Goal: Obtain resource: Obtain resource

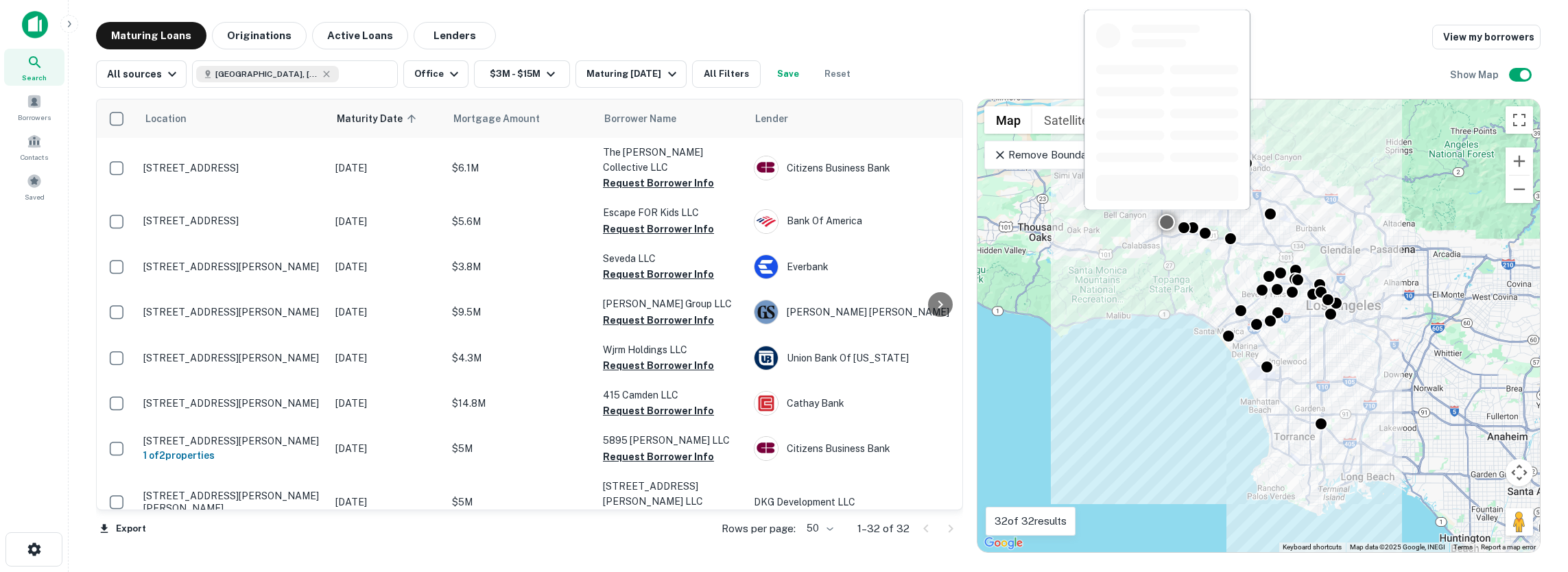
scroll to position [548, 0]
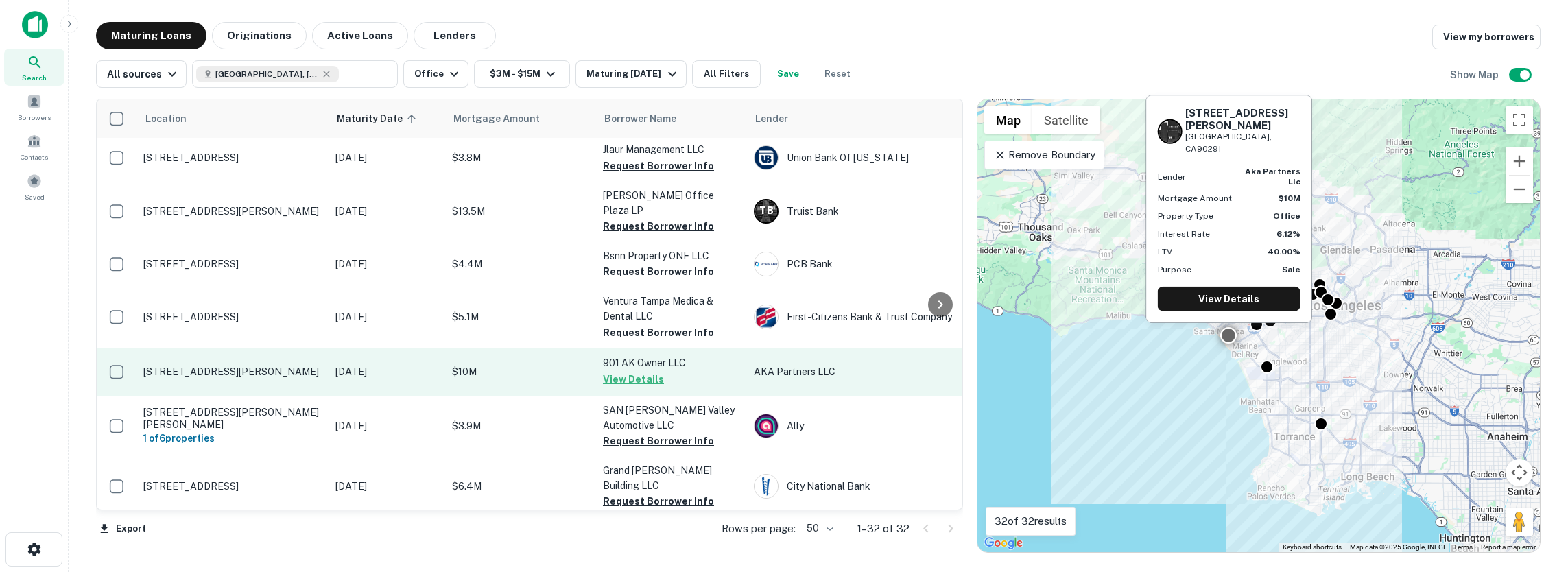
click at [615, 371] on button "View Details" at bounding box center [633, 379] width 61 height 16
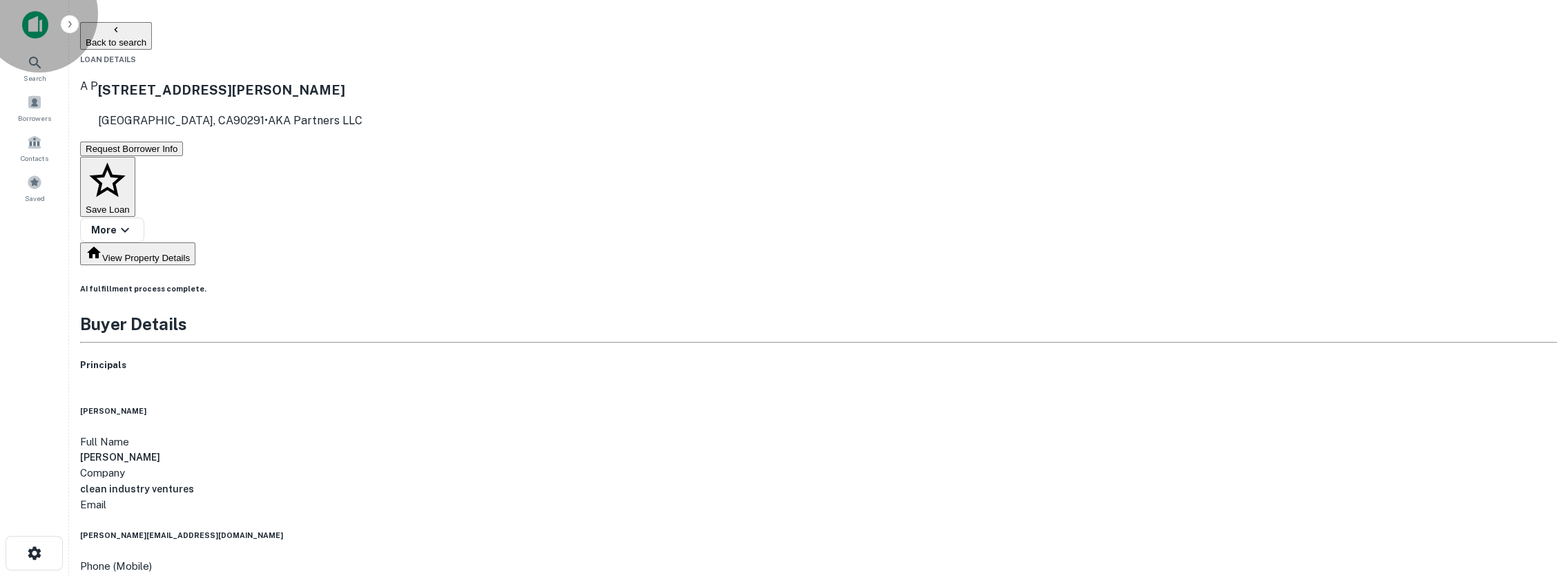
click at [152, 36] on button "Back to search" at bounding box center [116, 36] width 72 height 28
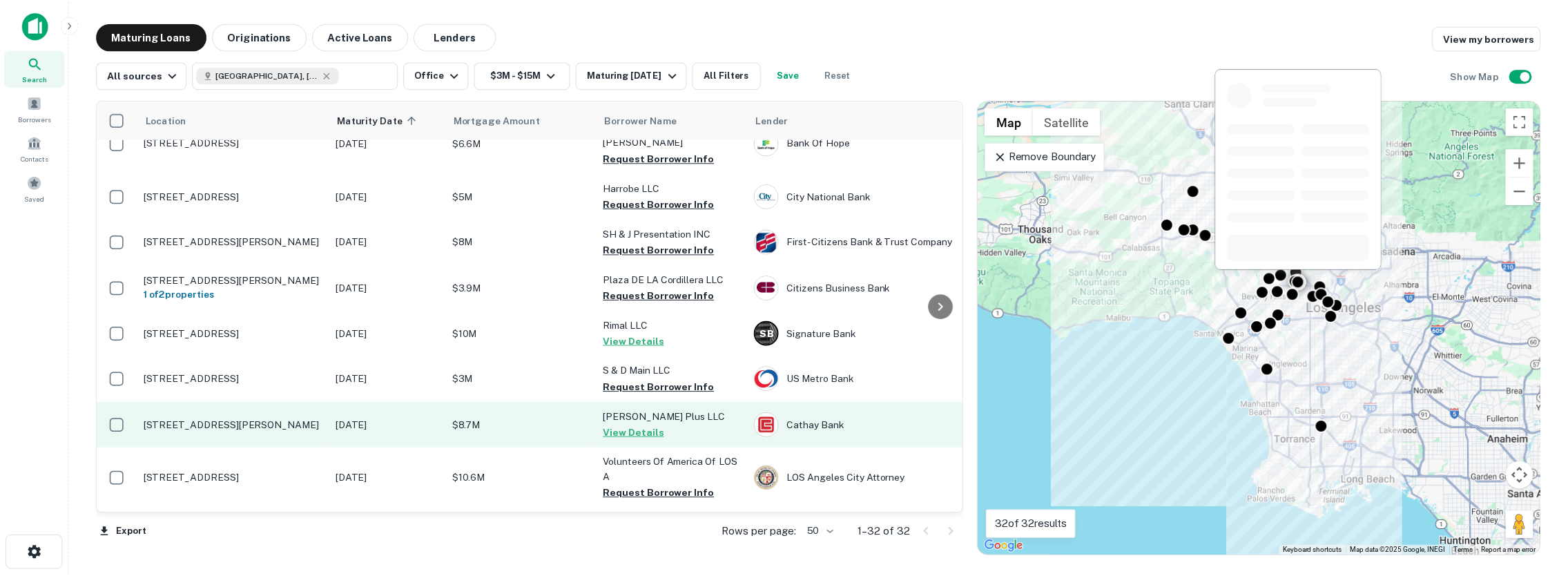
scroll to position [966, 0]
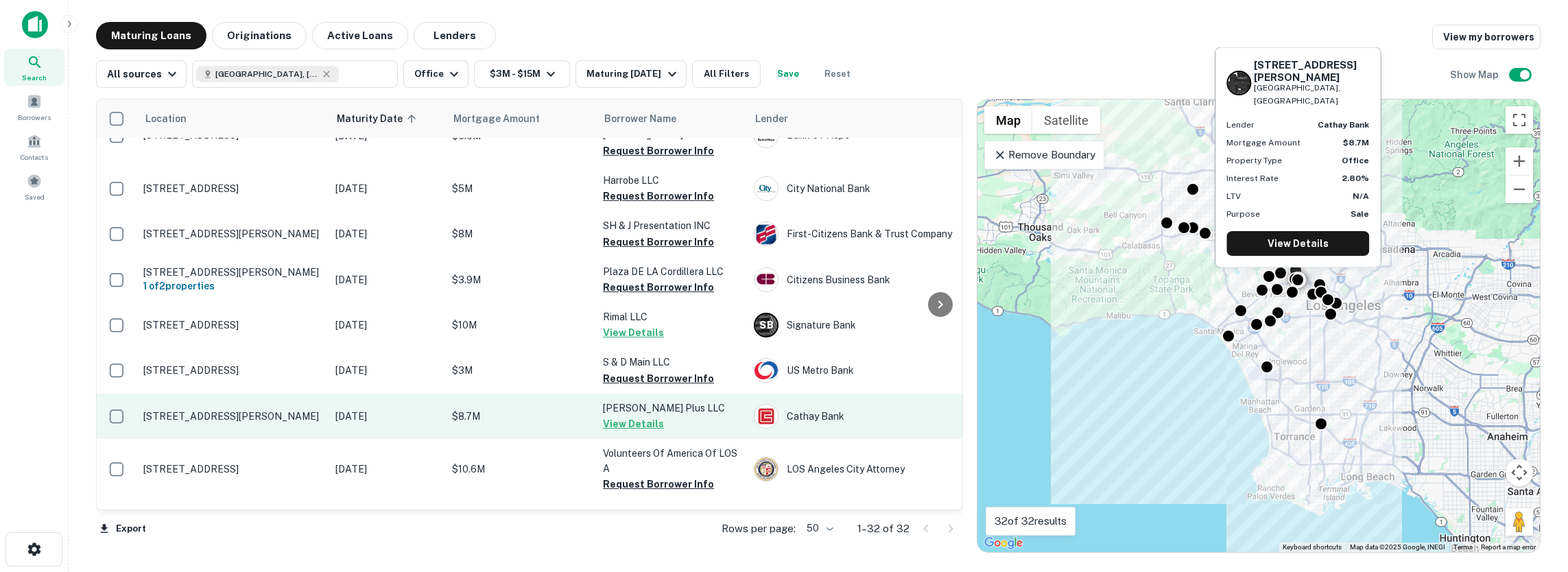
click at [615, 415] on button "View Details" at bounding box center [633, 423] width 61 height 16
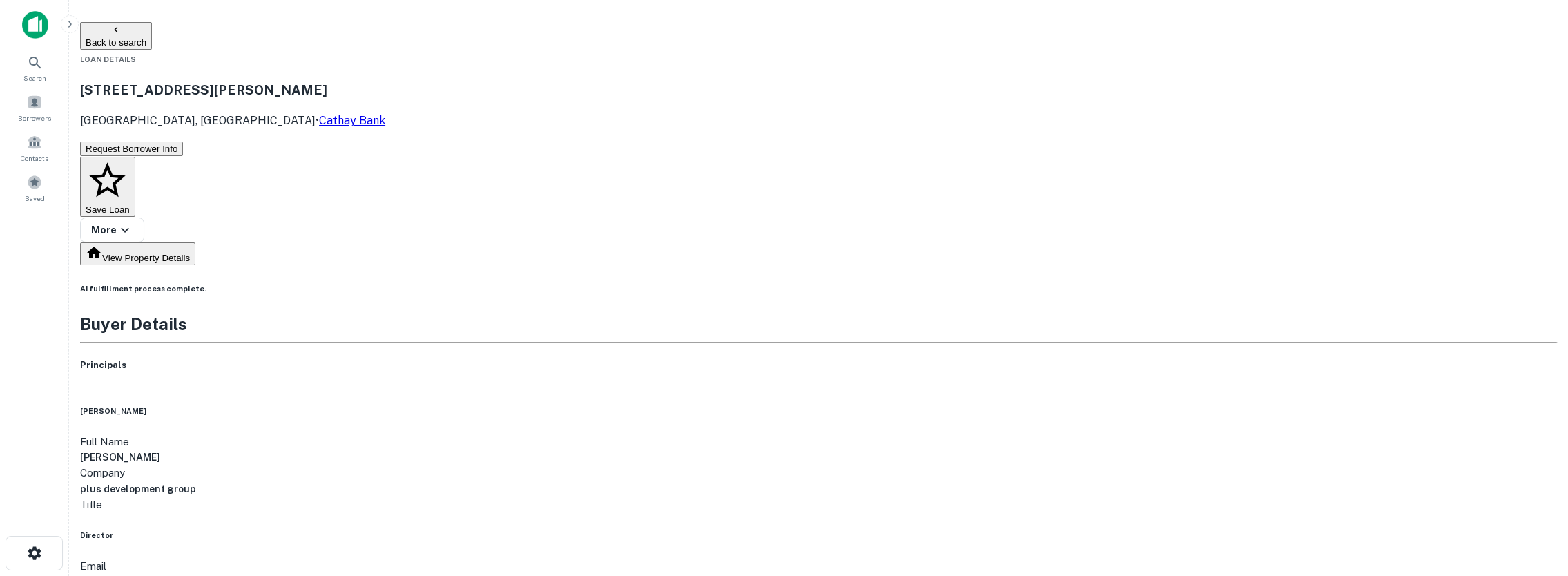
click at [152, 36] on button "Back to search" at bounding box center [116, 36] width 72 height 28
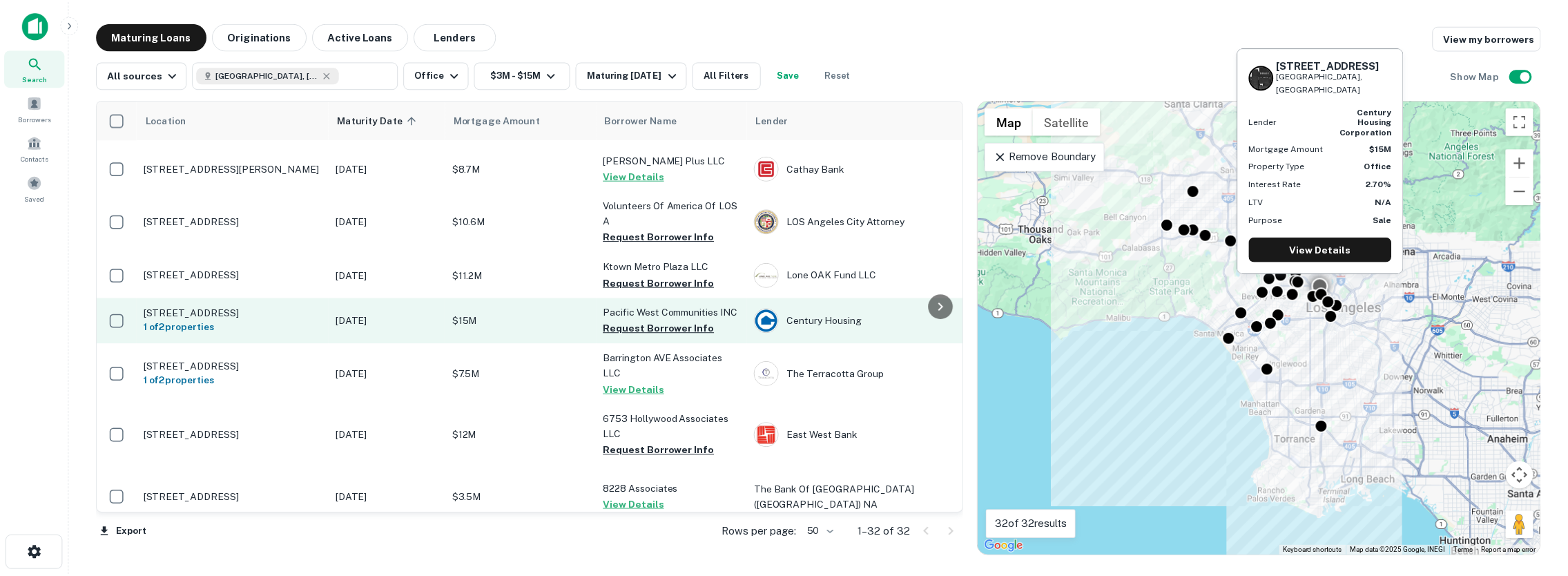
scroll to position [1239, 0]
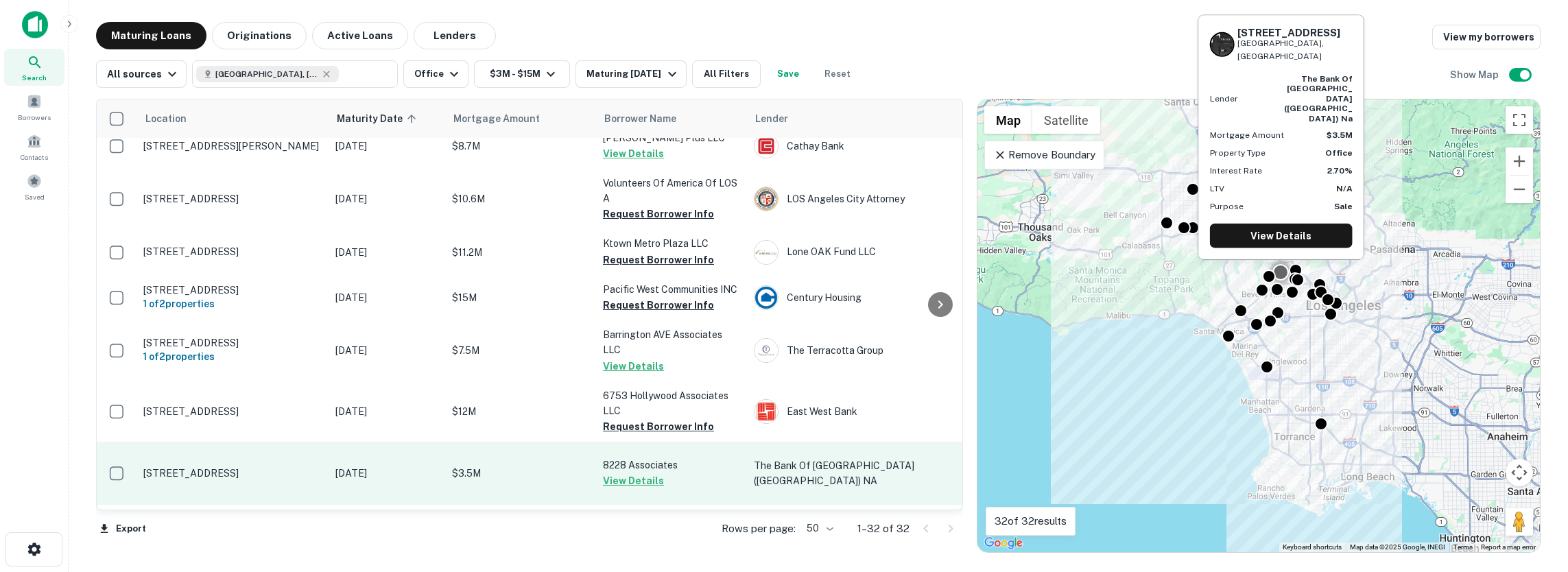
click at [620, 472] on button "View Details" at bounding box center [633, 480] width 61 height 16
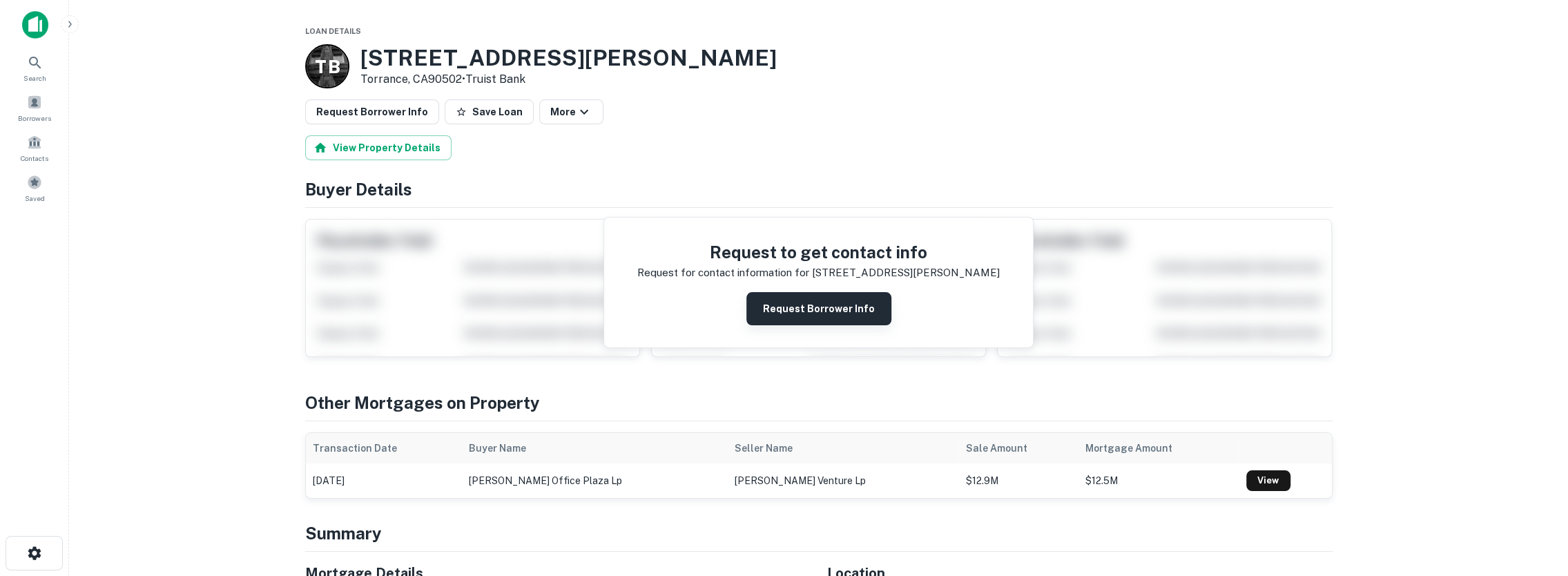
click at [799, 308] on button "Request Borrower Info" at bounding box center [819, 308] width 145 height 33
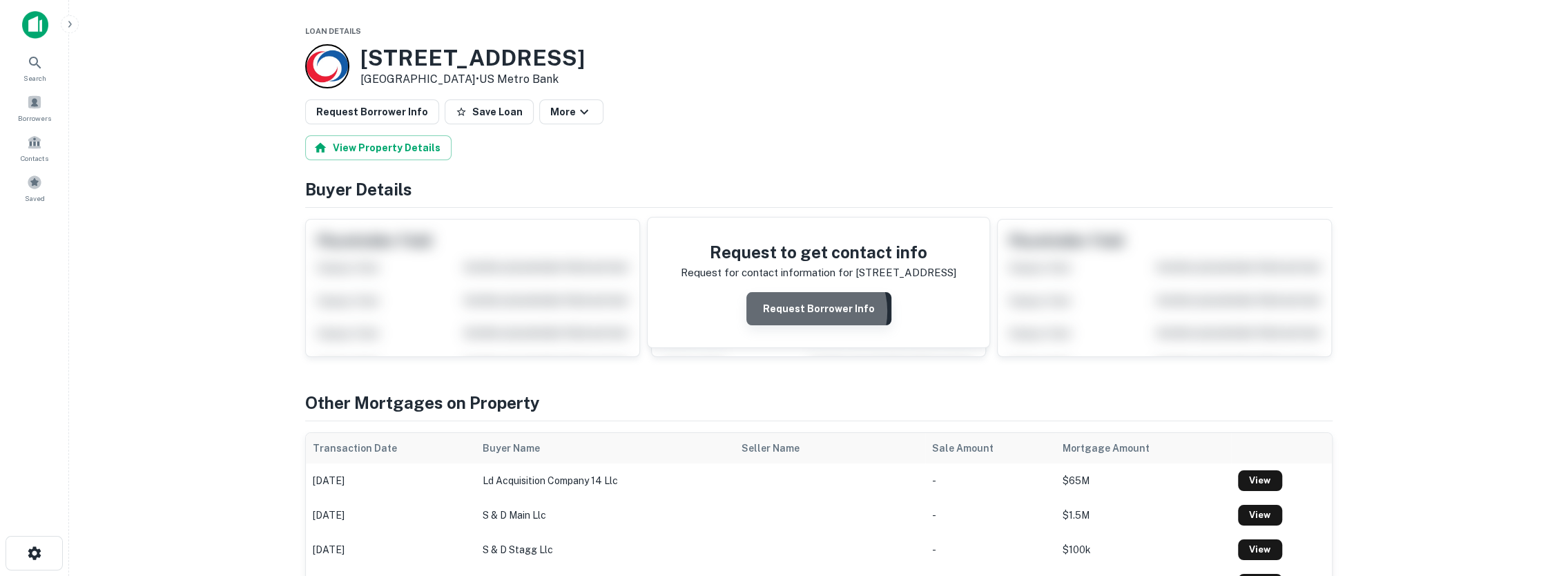
click at [810, 310] on button "Request Borrower Info" at bounding box center [819, 308] width 145 height 33
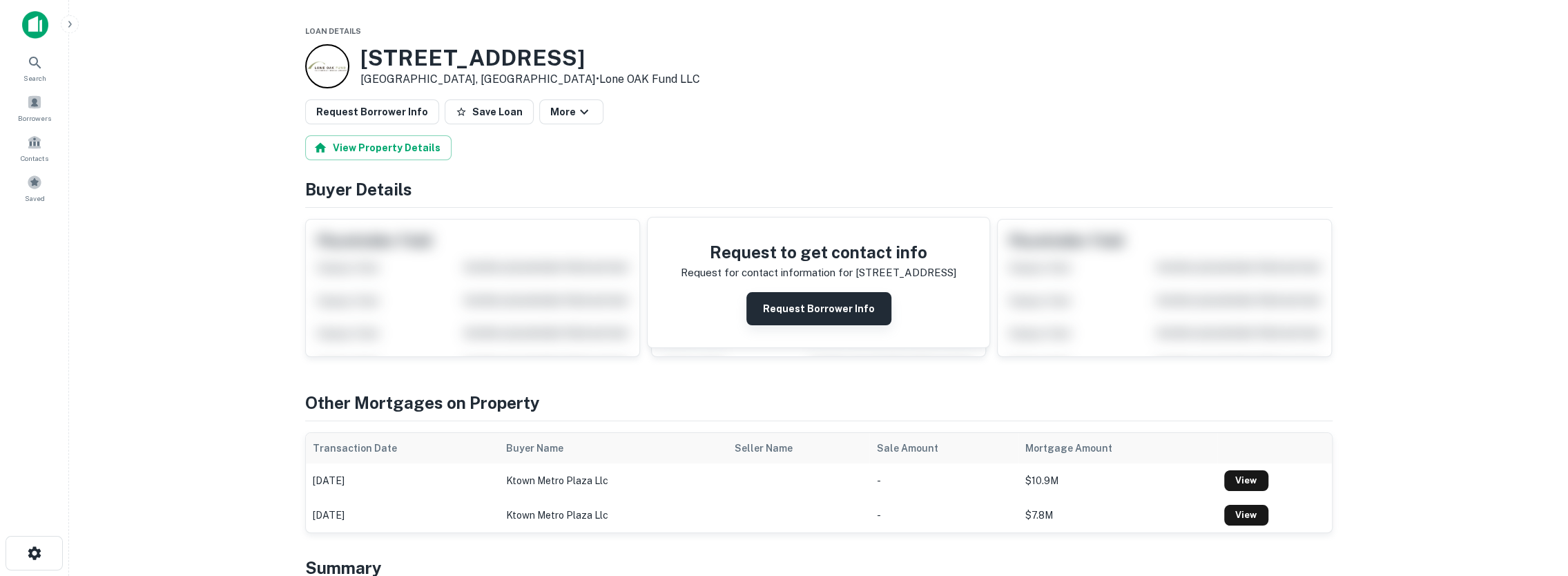
click at [796, 312] on button "Request Borrower Info" at bounding box center [819, 308] width 145 height 33
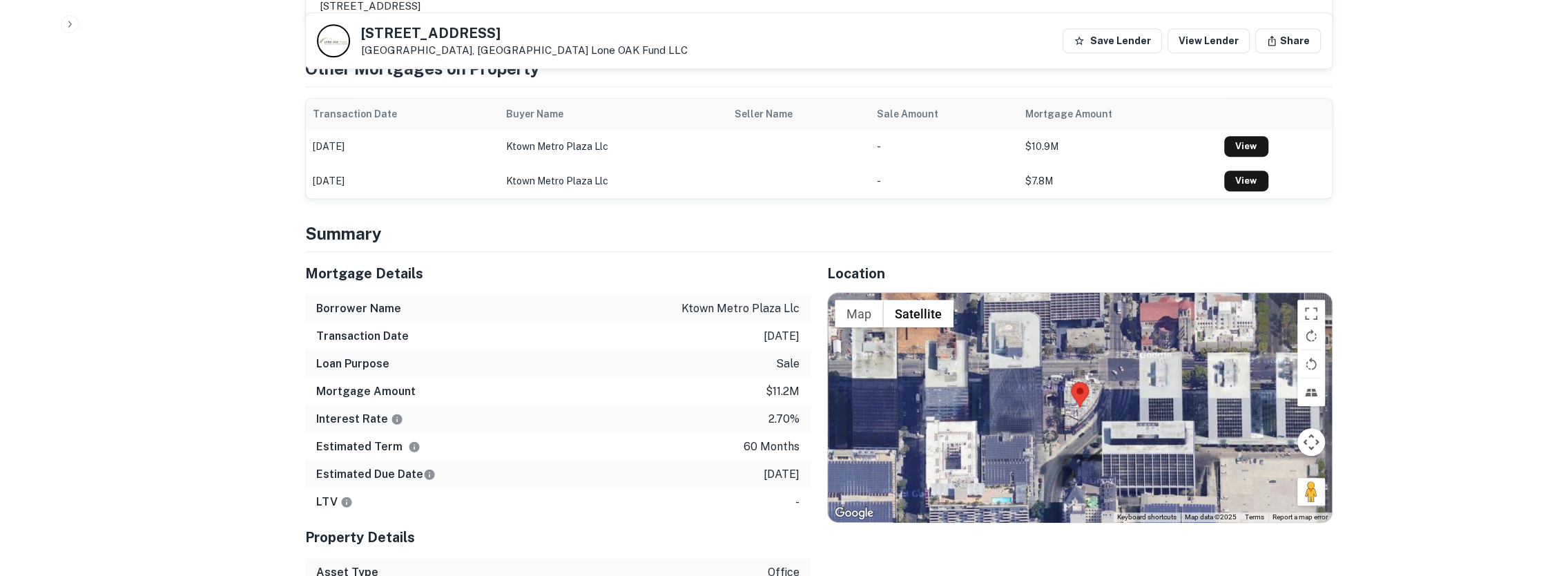
scroll to position [622, 0]
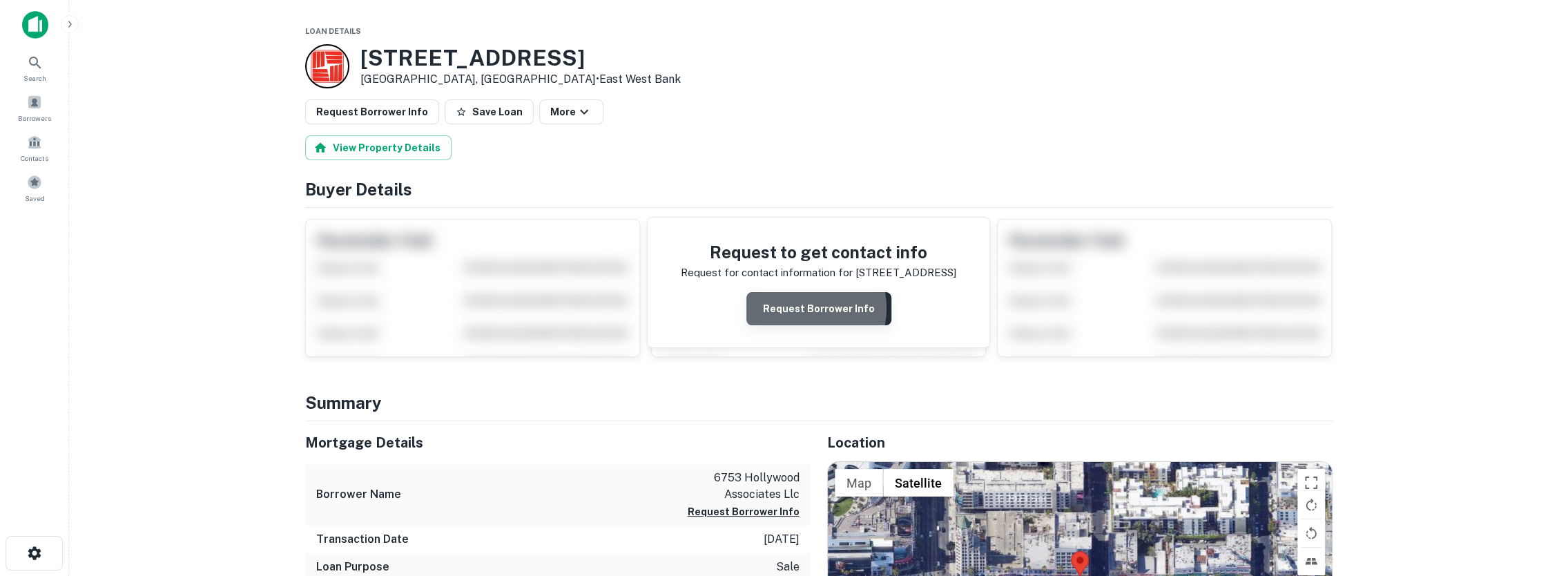
click at [806, 307] on button "Request Borrower Info" at bounding box center [819, 308] width 145 height 33
